Goal: Task Accomplishment & Management: Complete application form

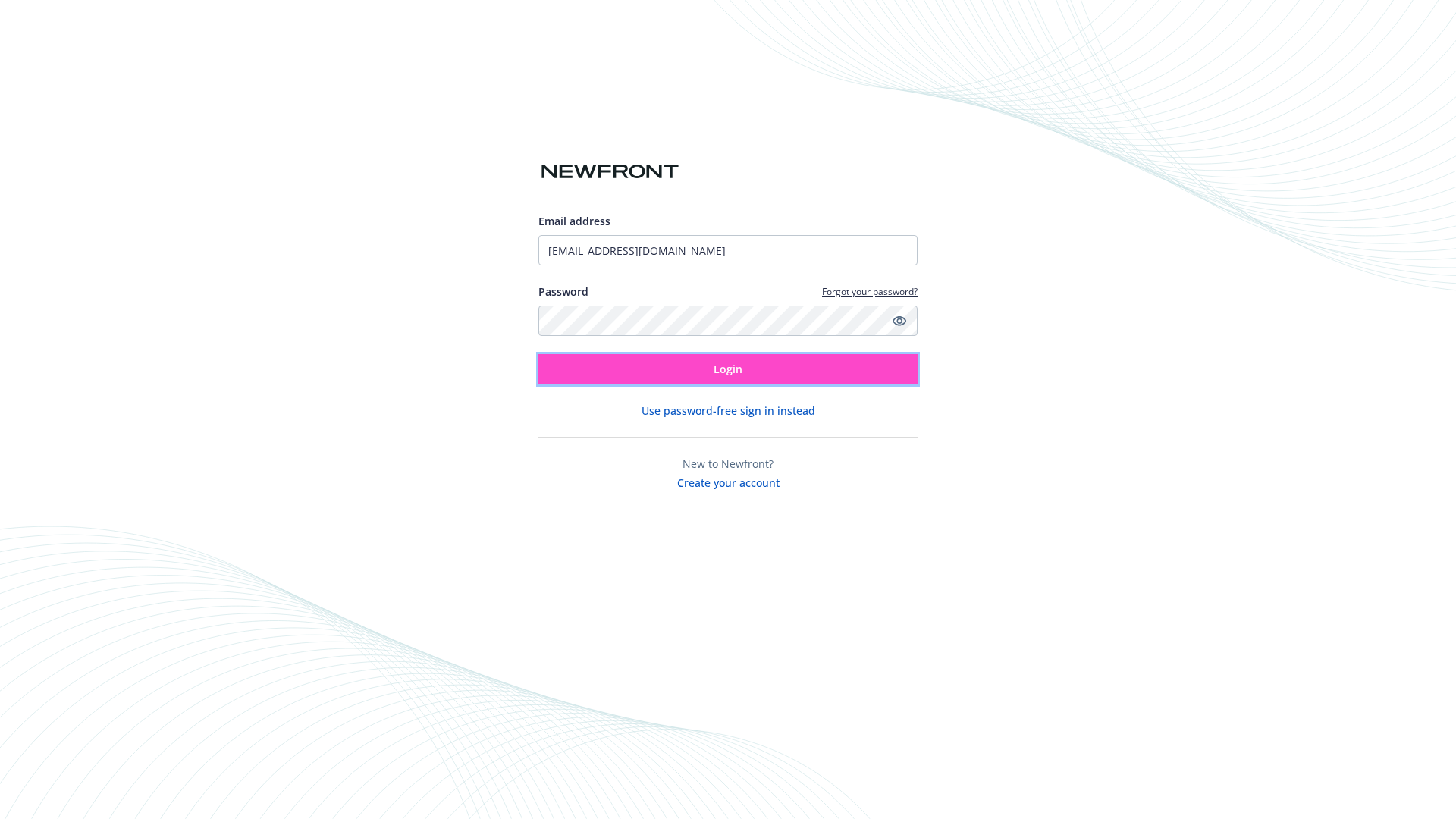
click at [728, 370] on span "Login" at bounding box center [728, 368] width 29 height 14
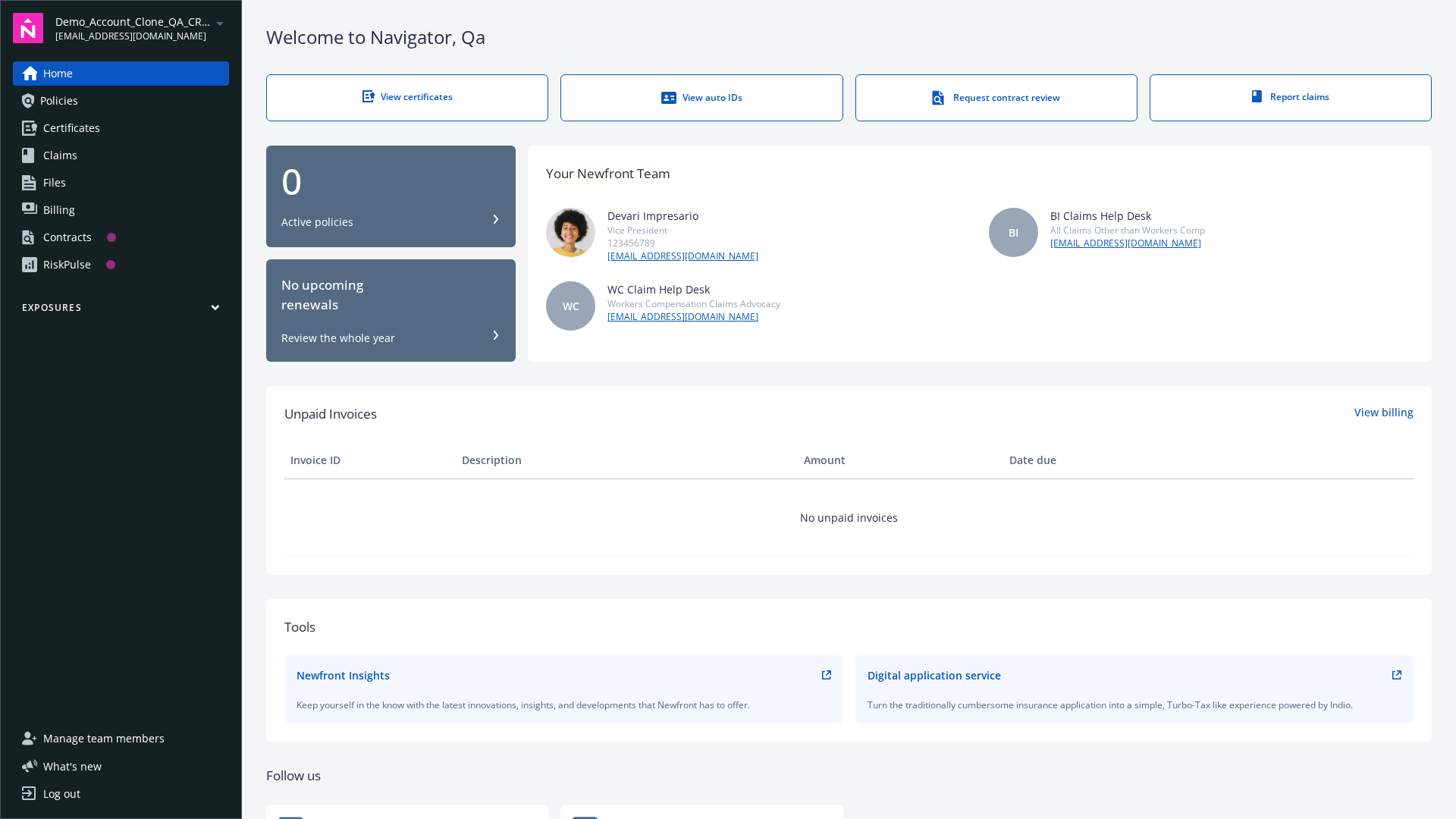
click at [142, 28] on span "Demo_Account_Clone_QA_CR_Tests_Prospect" at bounding box center [133, 22] width 155 height 16
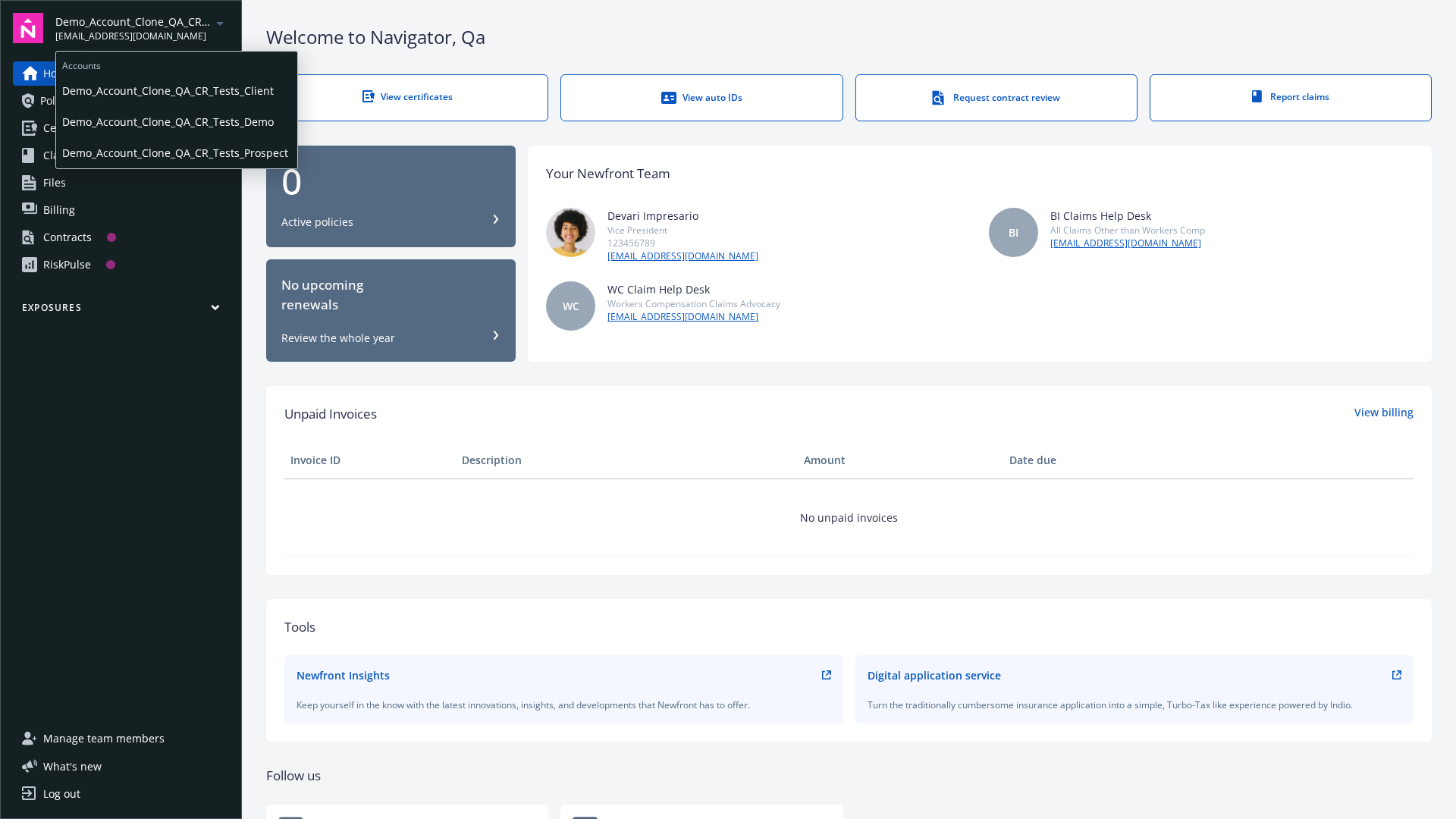
click at [175, 90] on span "Demo_Account_Clone_QA_CR_Tests_Client" at bounding box center [176, 90] width 229 height 31
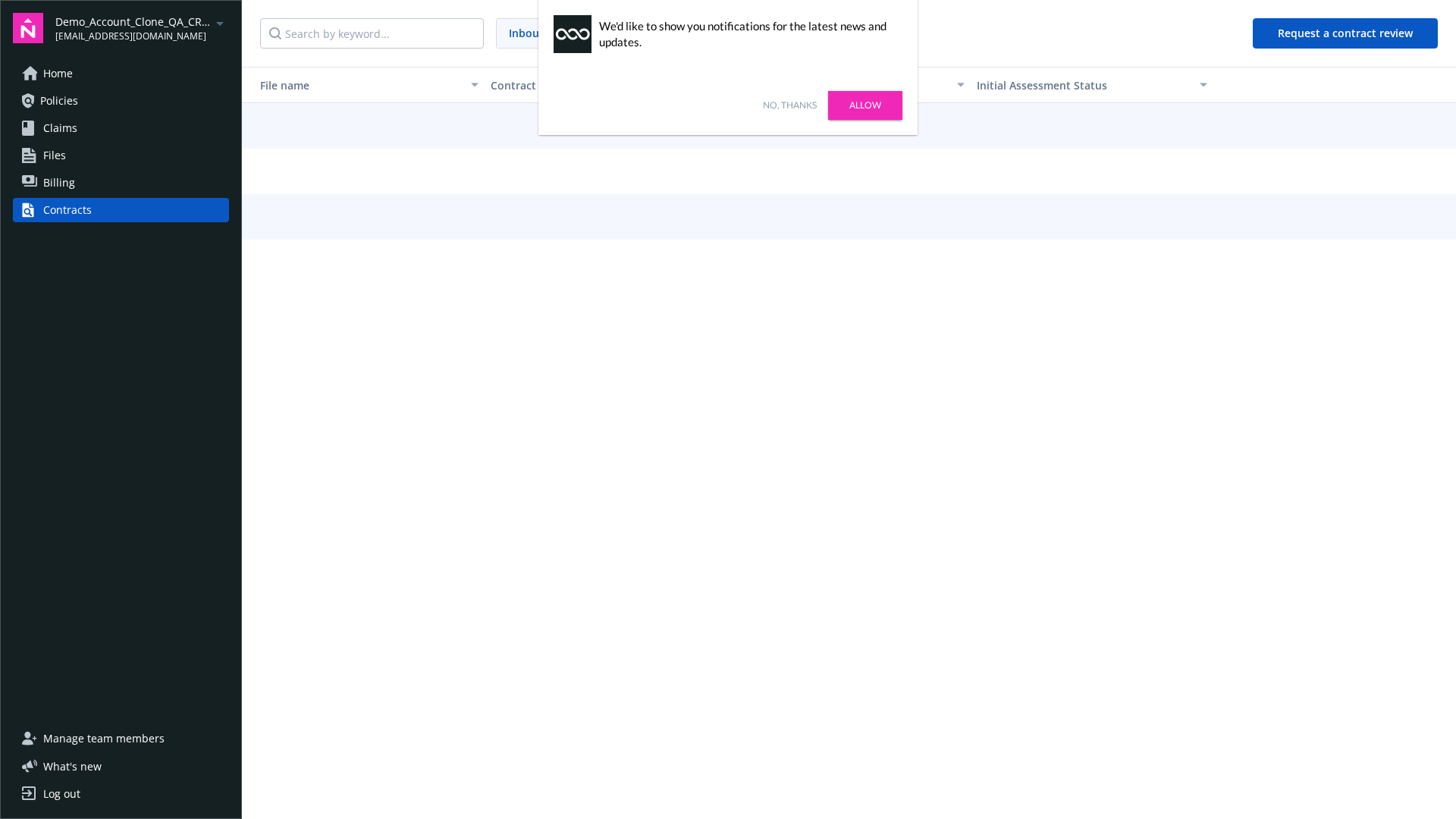
click at [790, 105] on link "No, thanks" at bounding box center [790, 105] width 54 height 14
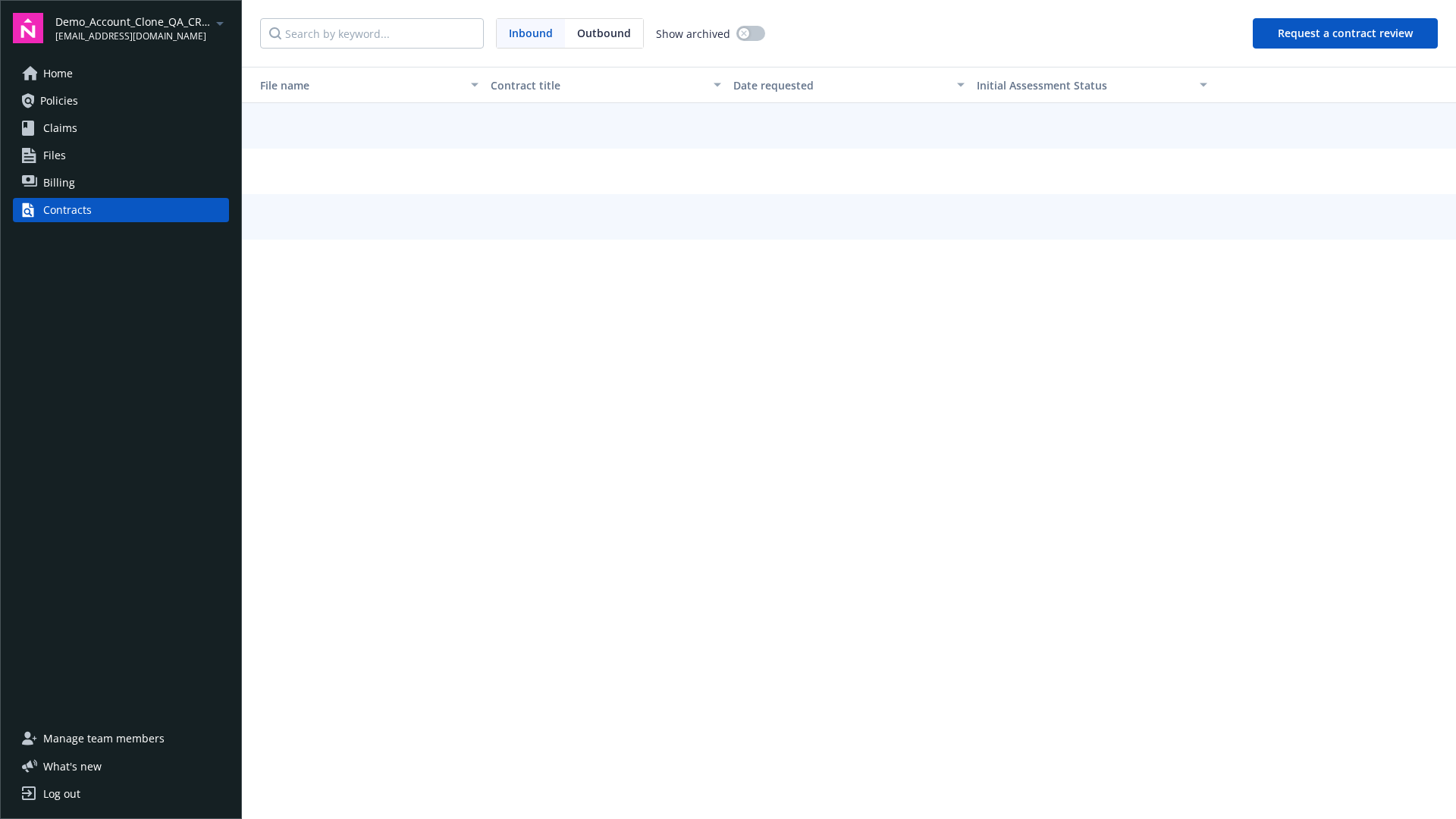
click at [1347, 33] on button "Request a contract review" at bounding box center [1345, 33] width 185 height 30
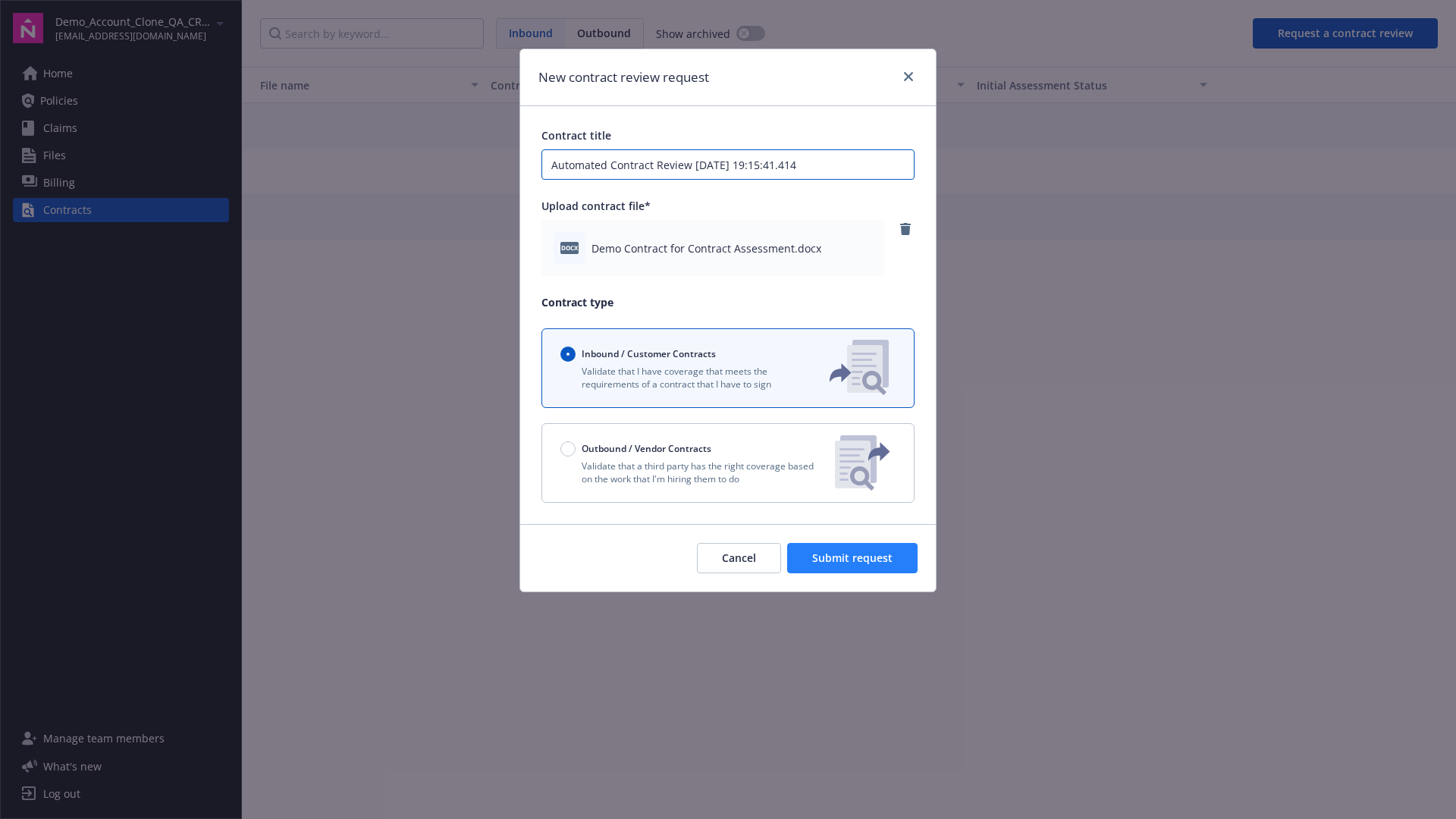
type input "Automated Contract Review 08-25-2025 19:15:41.414"
click at [854, 558] on span "Submit request" at bounding box center [852, 557] width 80 height 14
